Goal: Task Accomplishment & Management: Use online tool/utility

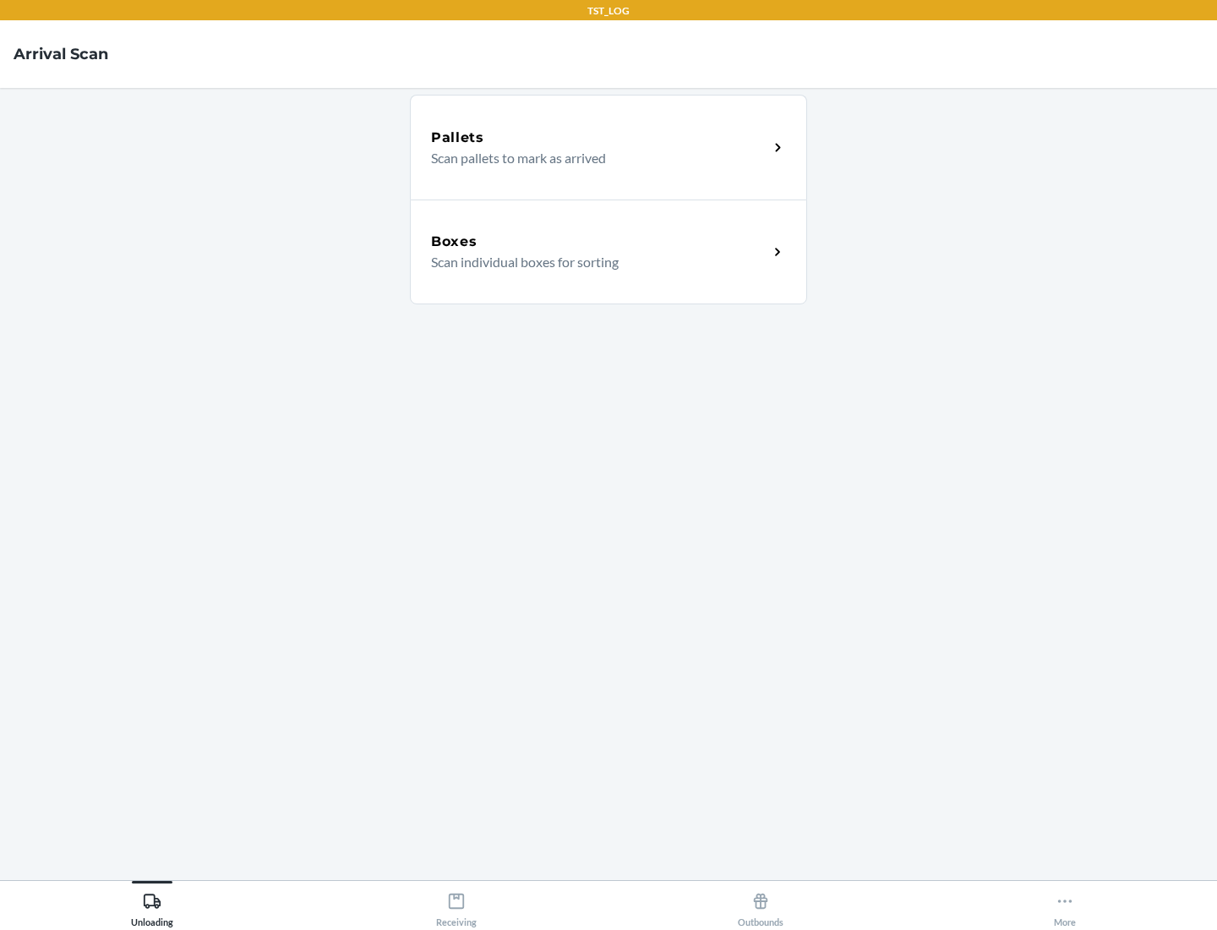
click at [599, 242] on div "Boxes" at bounding box center [599, 242] width 337 height 20
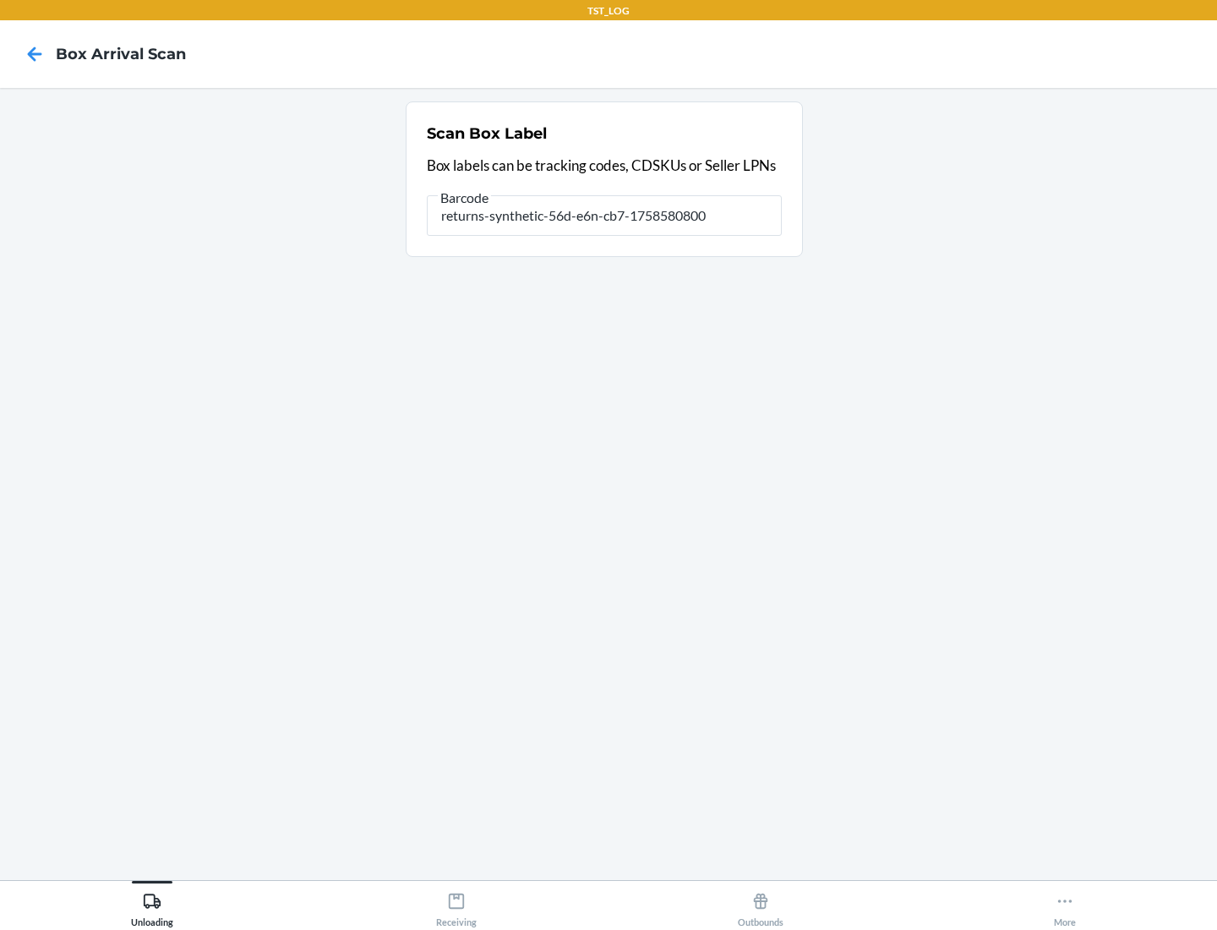
type input "returns-synthetic-56d-e6n-cb7-1758580800"
